Goal: Task Accomplishment & Management: Manage account settings

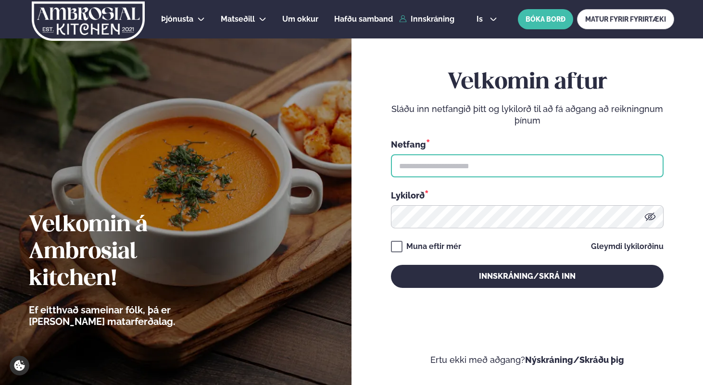
click at [489, 168] on input "text" at bounding box center [527, 165] width 273 height 23
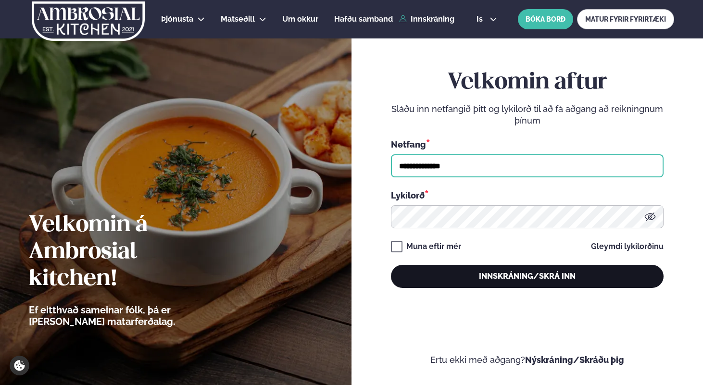
type input "**********"
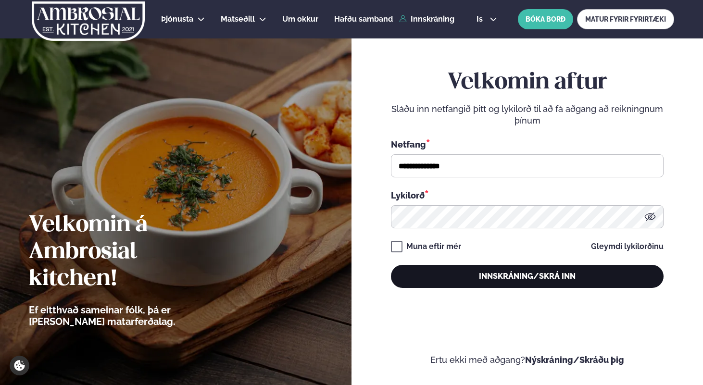
click at [505, 277] on button "Innskráning/Skrá inn" at bounding box center [527, 276] width 273 height 23
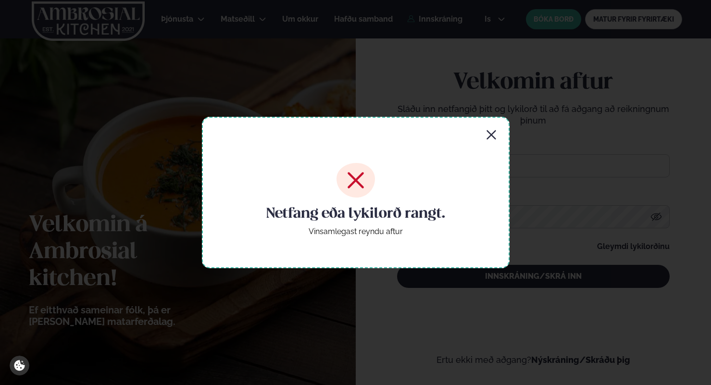
drag, startPoint x: 491, startPoint y: 134, endPoint x: 496, endPoint y: 188, distance: 54.2
click at [491, 135] on icon "button" at bounding box center [491, 134] width 9 height 9
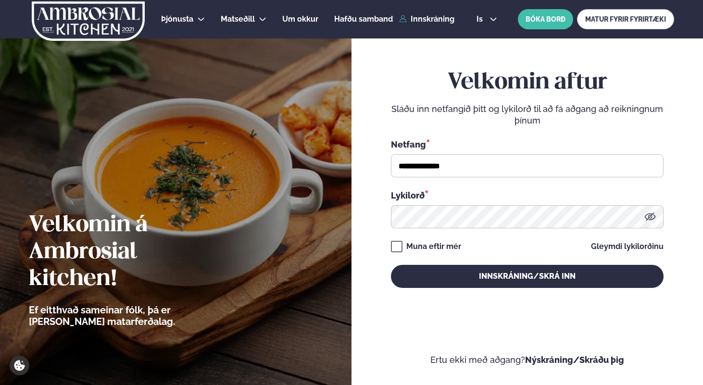
click at [649, 218] on icon at bounding box center [651, 217] width 12 height 12
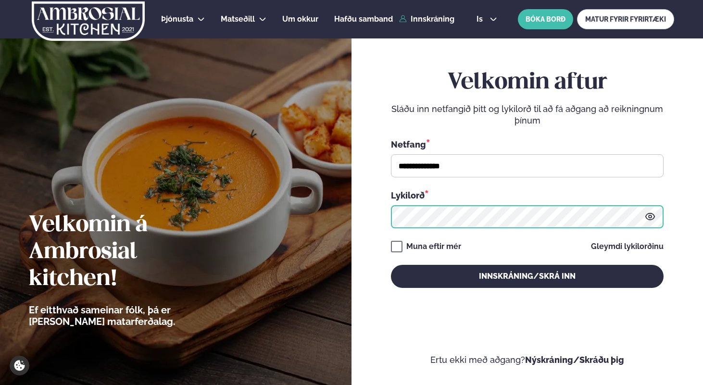
click at [391, 265] on button "Innskráning/Skrá inn" at bounding box center [527, 276] width 273 height 23
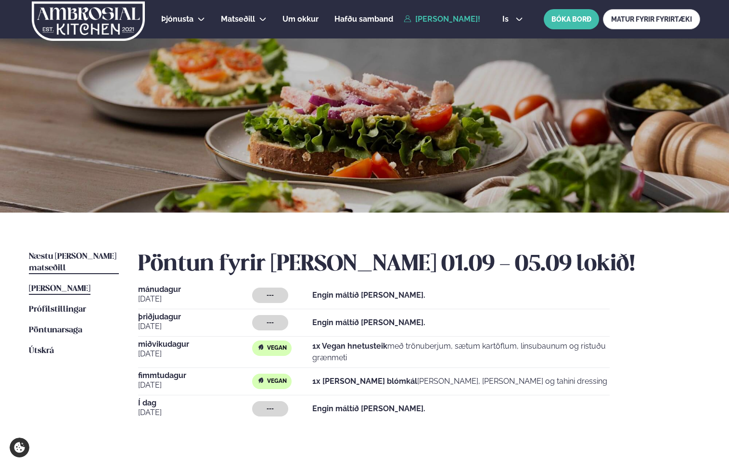
click at [52, 256] on span "Næstu [PERSON_NAME] matseðill" at bounding box center [73, 263] width 88 height 20
